Goal: Information Seeking & Learning: Learn about a topic

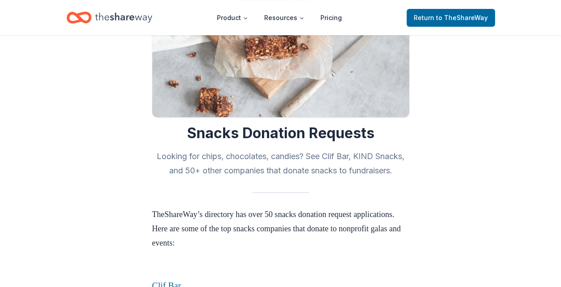
scroll to position [170, 0]
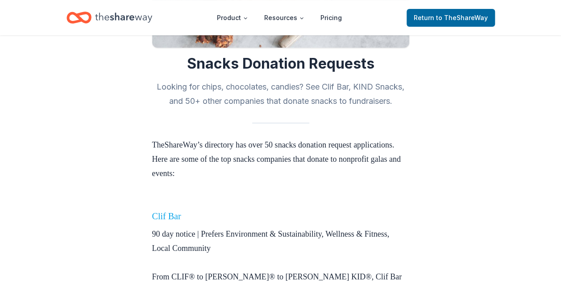
click at [164, 215] on link "Clif Bar" at bounding box center [166, 217] width 29 height 10
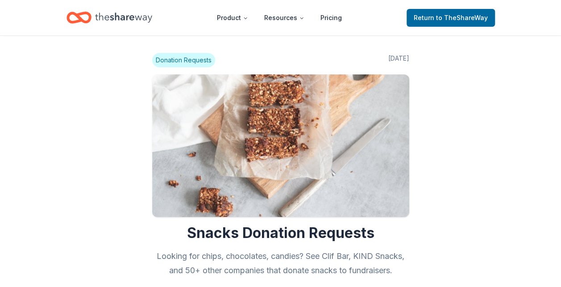
scroll to position [60, 0]
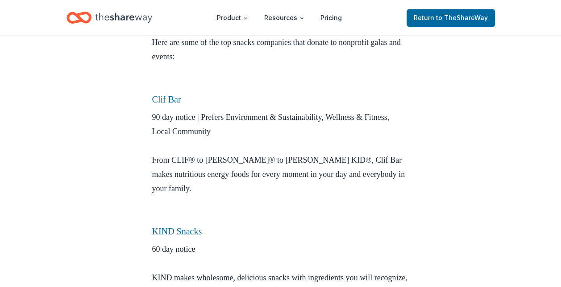
scroll to position [292, 0]
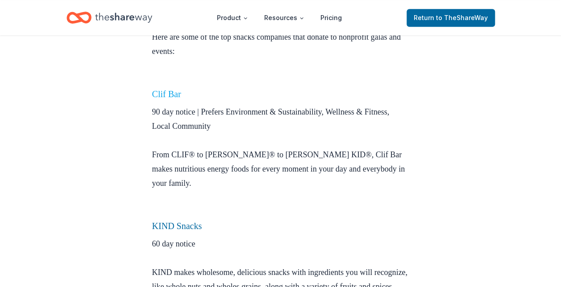
click at [176, 96] on link "Clif Bar" at bounding box center [166, 94] width 29 height 10
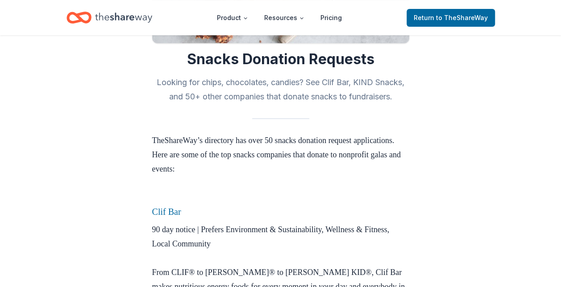
scroll to position [0, 0]
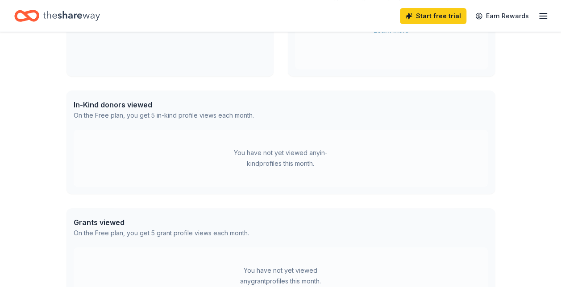
scroll to position [181, 0]
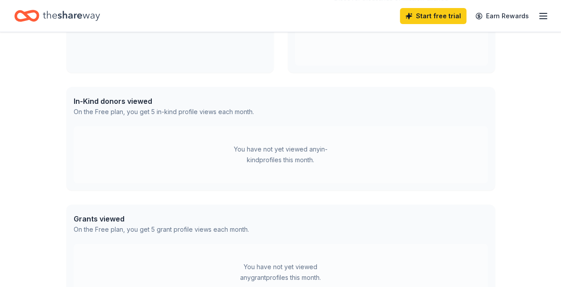
click at [212, 153] on div "You have not yet viewed any in-kind profiles this month." at bounding box center [281, 154] width 414 height 57
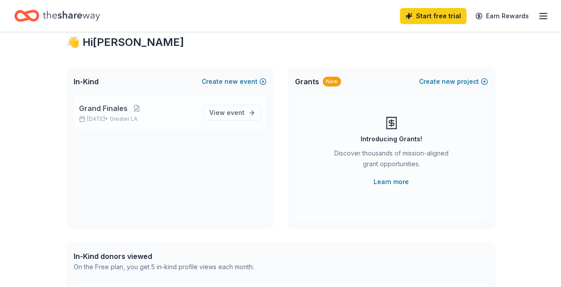
scroll to position [25, 0]
click at [249, 110] on link "View event" at bounding box center [232, 113] width 58 height 16
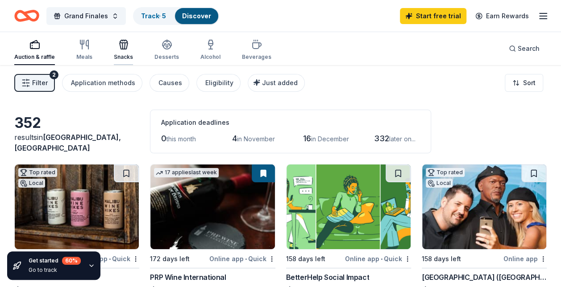
click at [122, 48] on icon "button" at bounding box center [123, 44] width 11 height 11
